Goal: Transaction & Acquisition: Purchase product/service

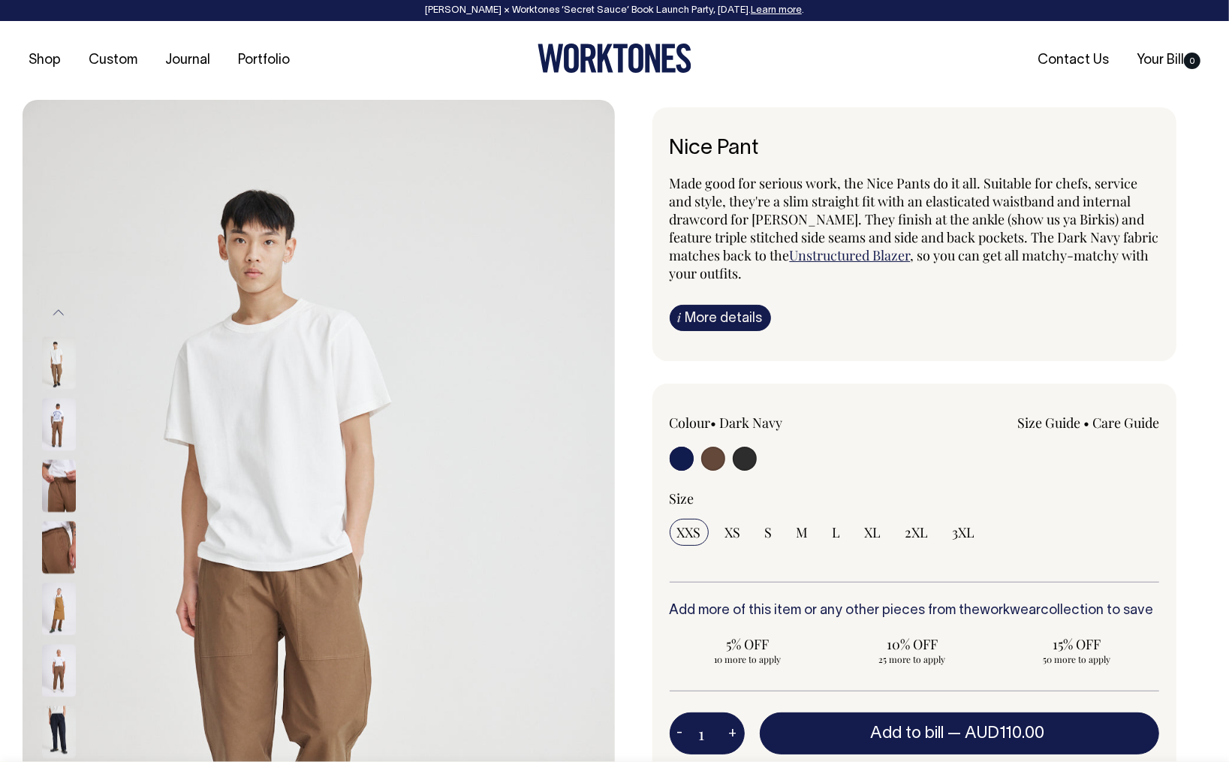
click at [718, 453] on input "radio" at bounding box center [713, 459] width 24 height 24
radio input "true"
radio input "false"
radio input "true"
select select "Chocolate"
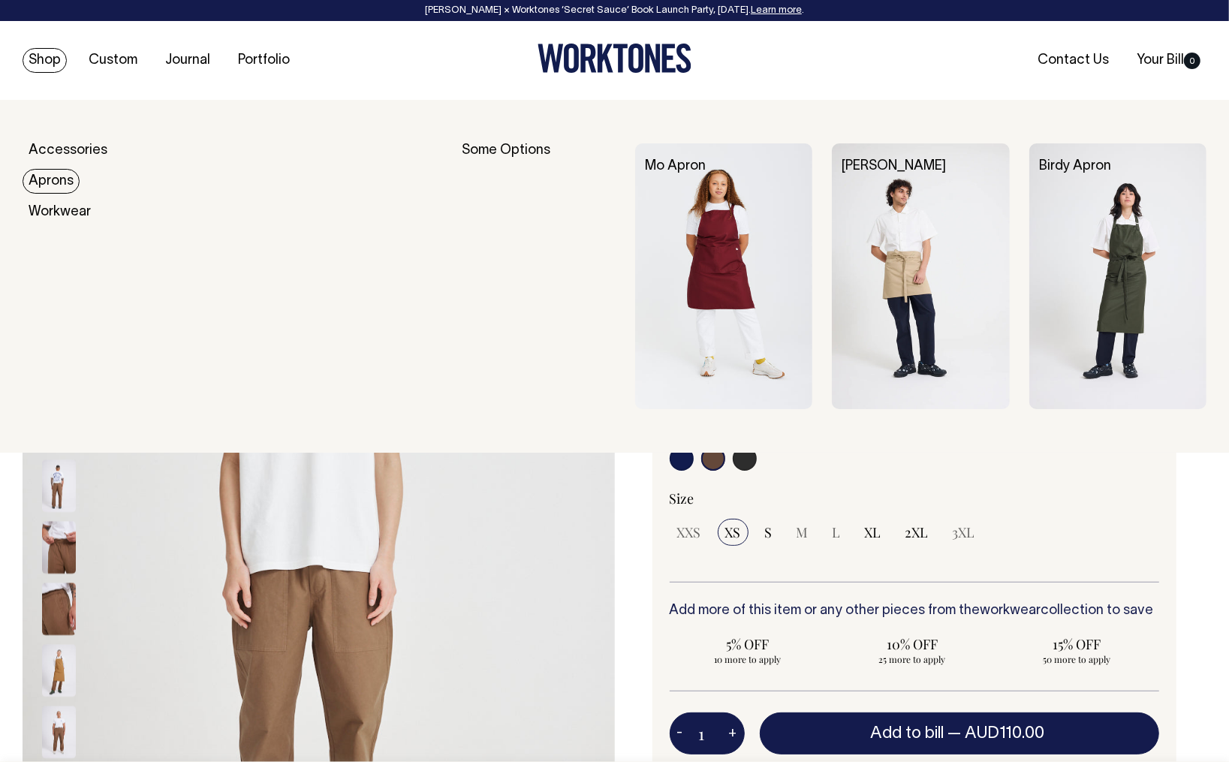
click at [57, 180] on link "Aprons" at bounding box center [51, 181] width 57 height 25
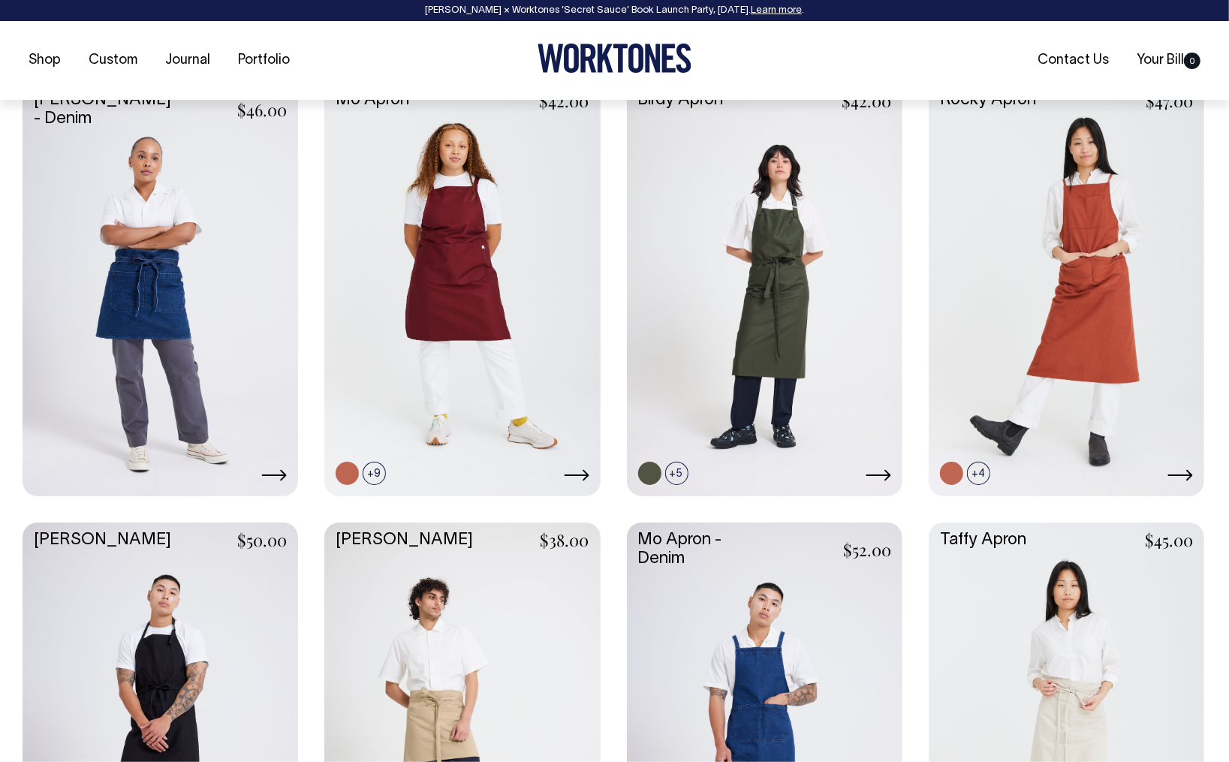
scroll to position [660, 0]
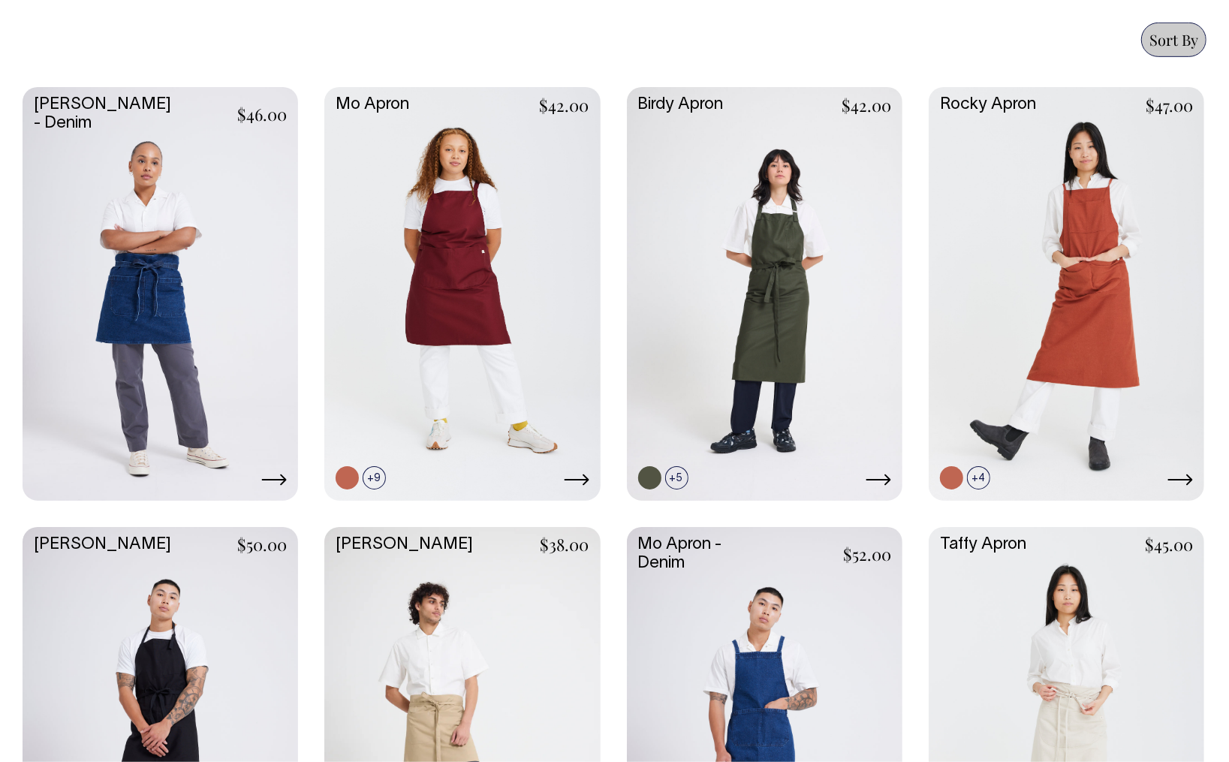
click at [168, 375] on link at bounding box center [161, 292] width 276 height 411
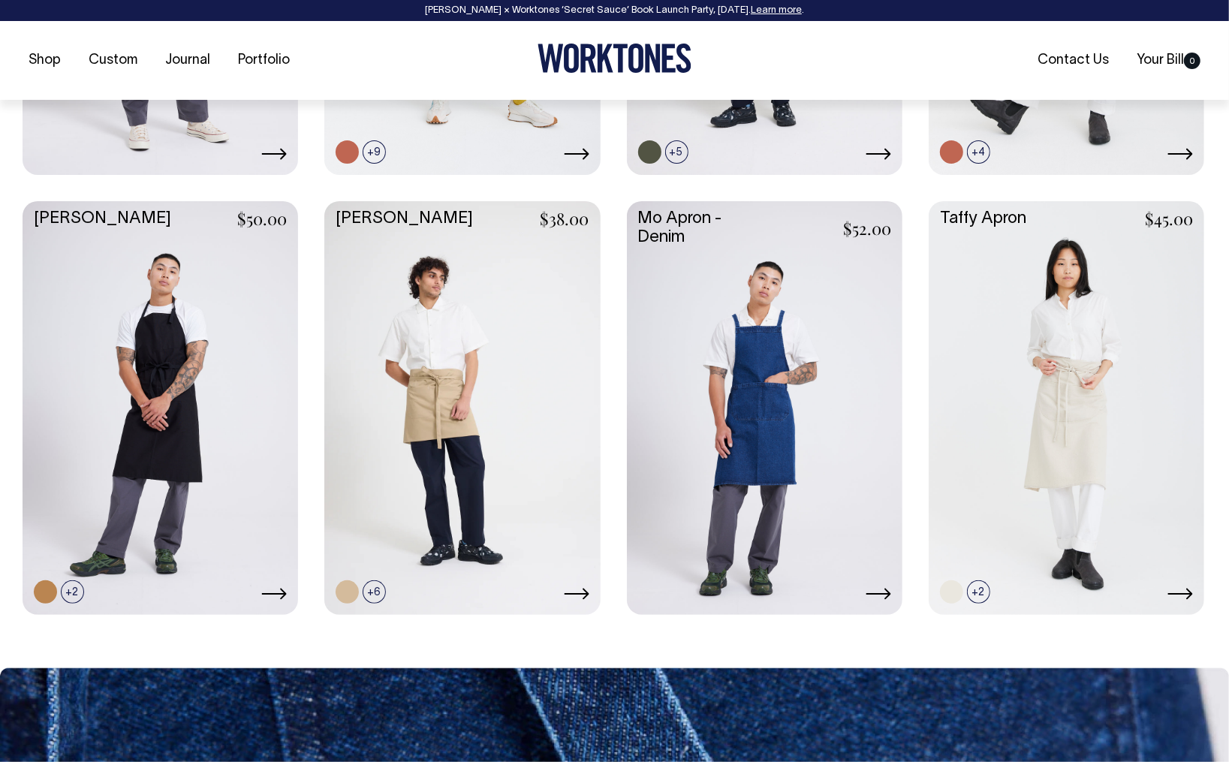
scroll to position [1003, 0]
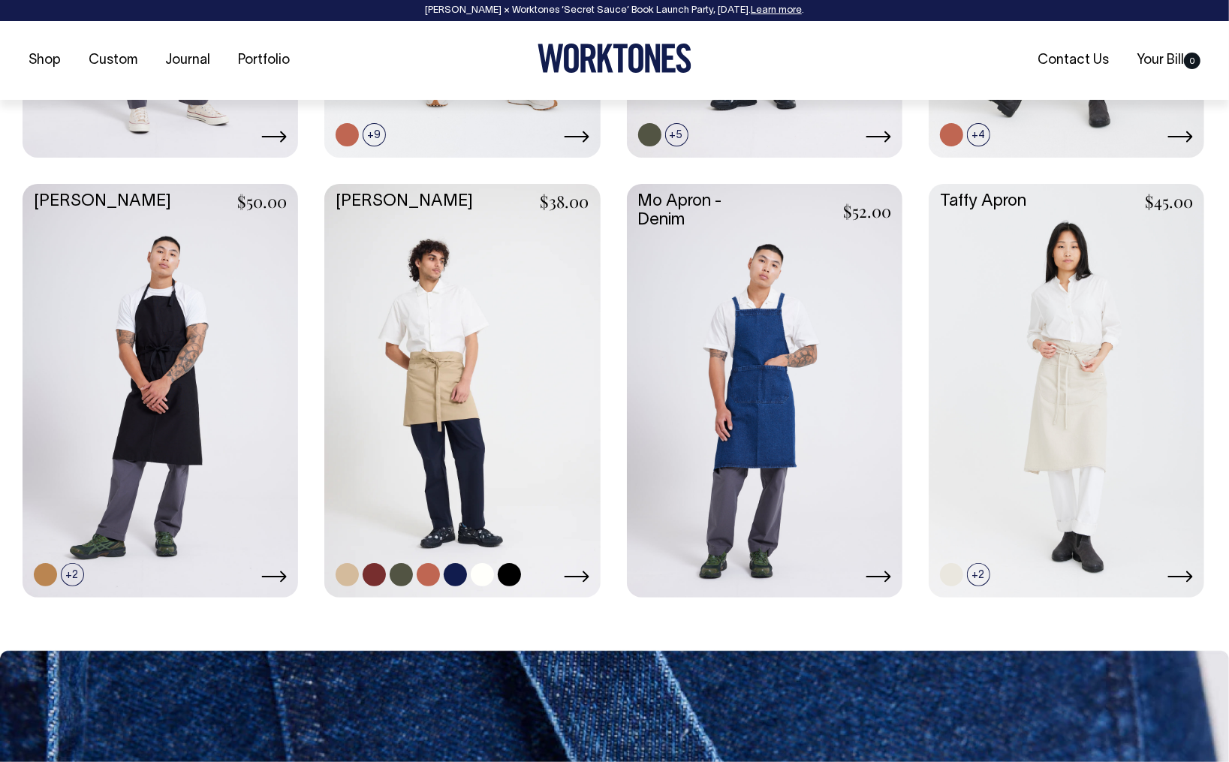
click at [465, 400] on link at bounding box center [462, 389] width 276 height 411
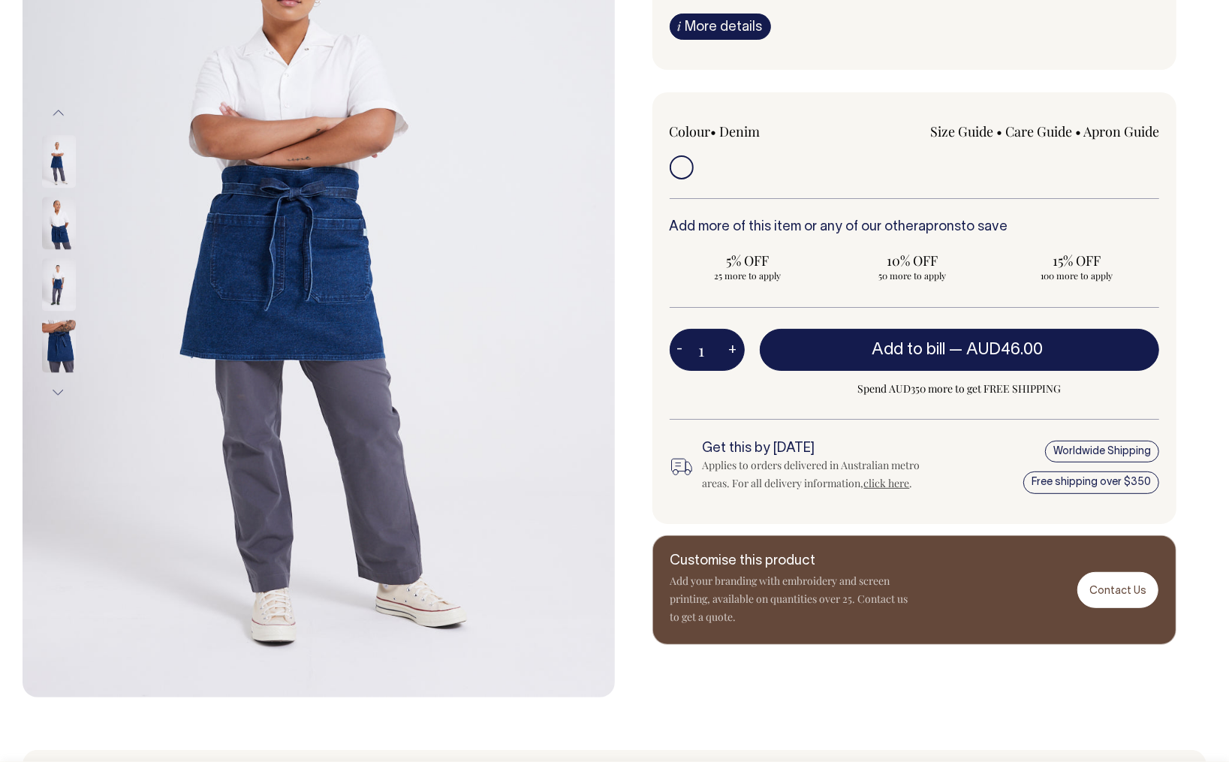
scroll to position [294, 0]
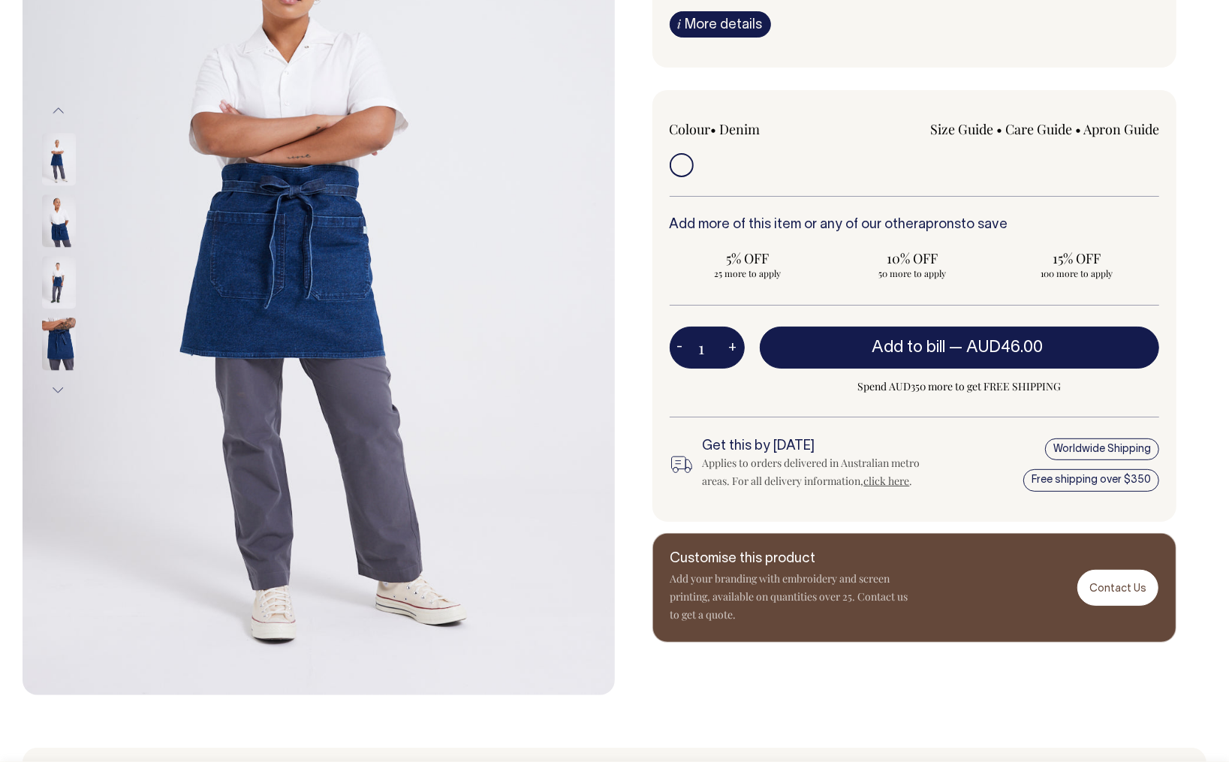
click at [51, 223] on img at bounding box center [59, 220] width 34 height 53
click at [55, 276] on img at bounding box center [59, 282] width 34 height 53
click at [61, 282] on img at bounding box center [59, 282] width 34 height 53
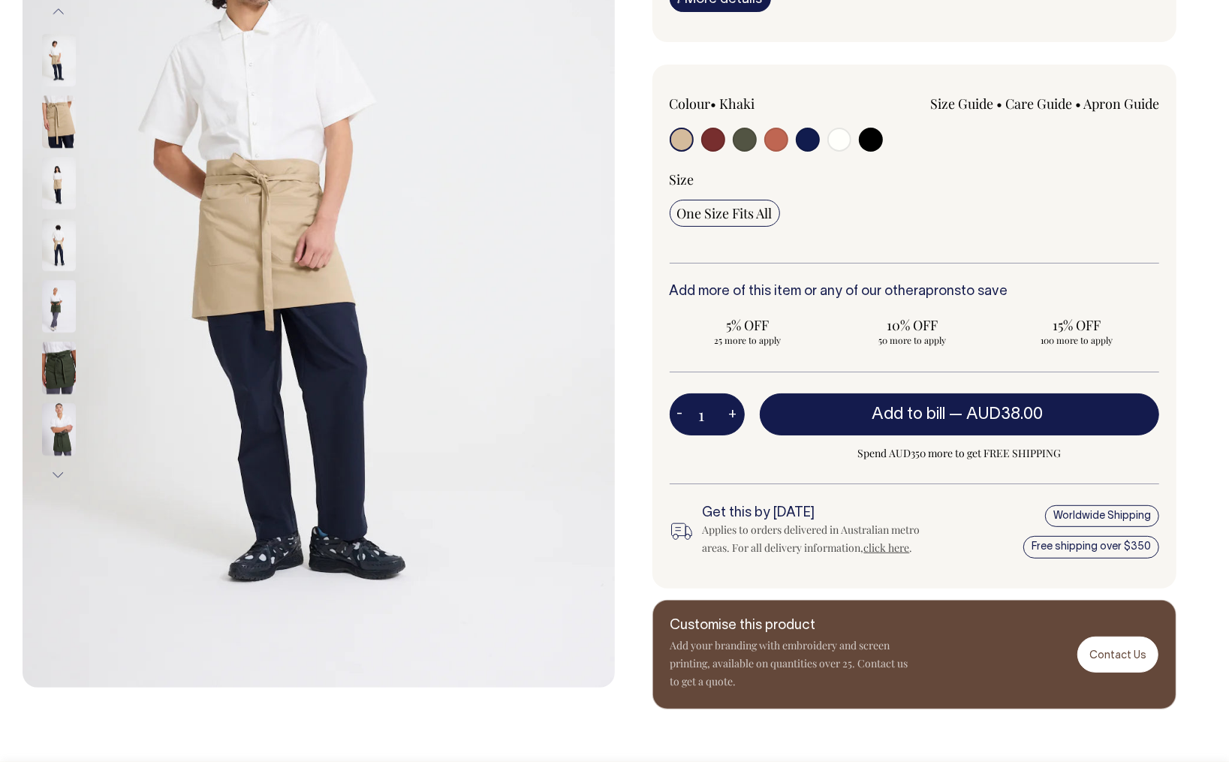
scroll to position [307, 0]
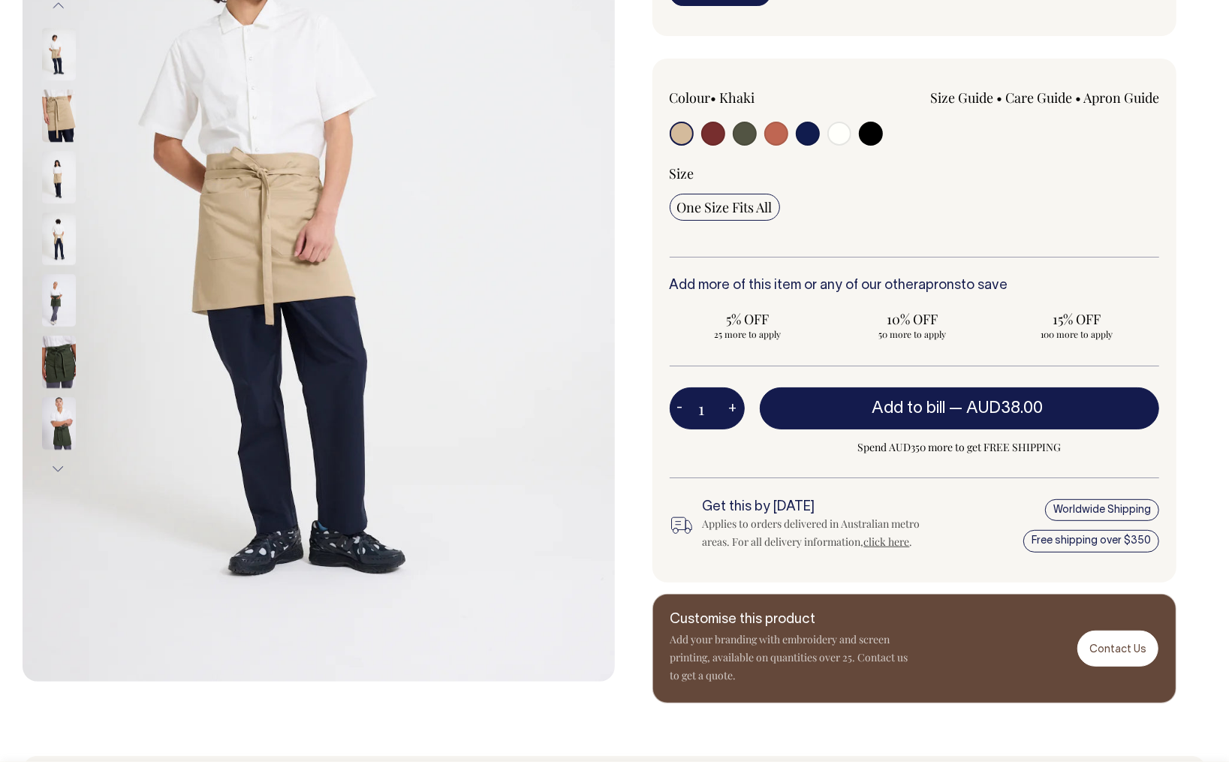
click at [53, 363] on img at bounding box center [59, 362] width 34 height 53
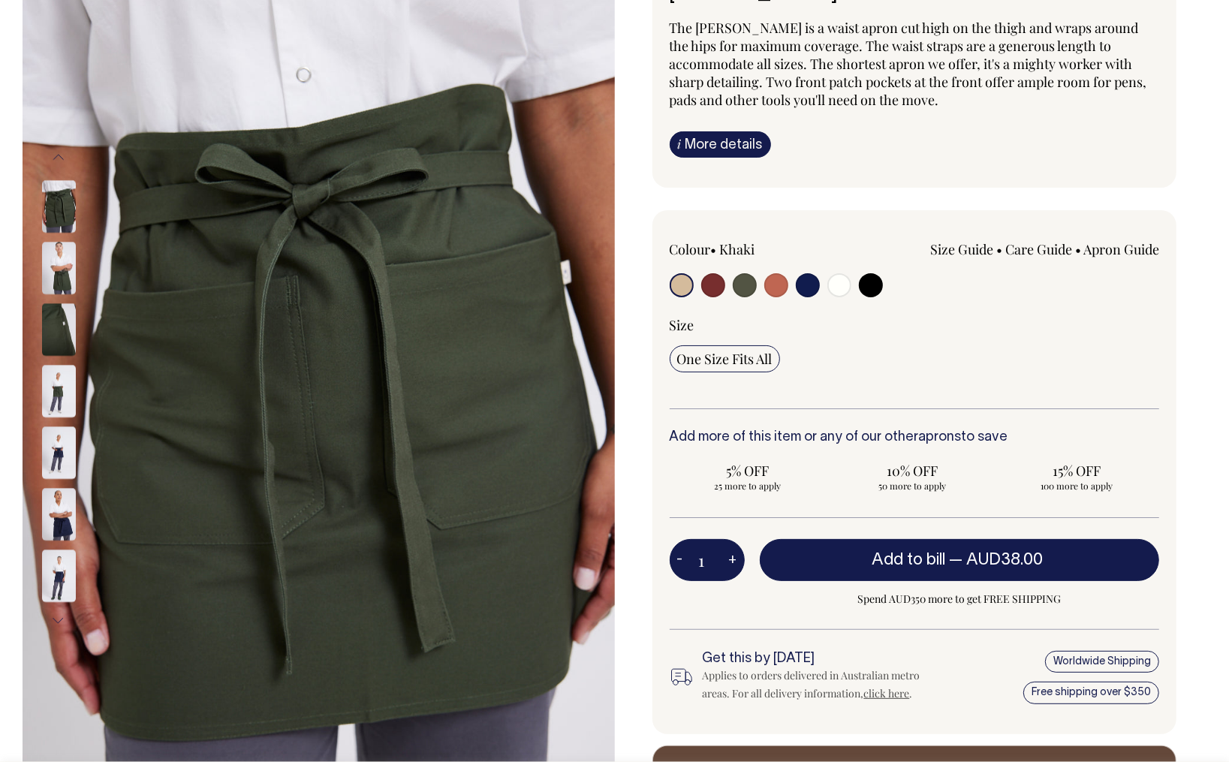
scroll to position [166, 0]
